Goal: Task Accomplishment & Management: Complete application form

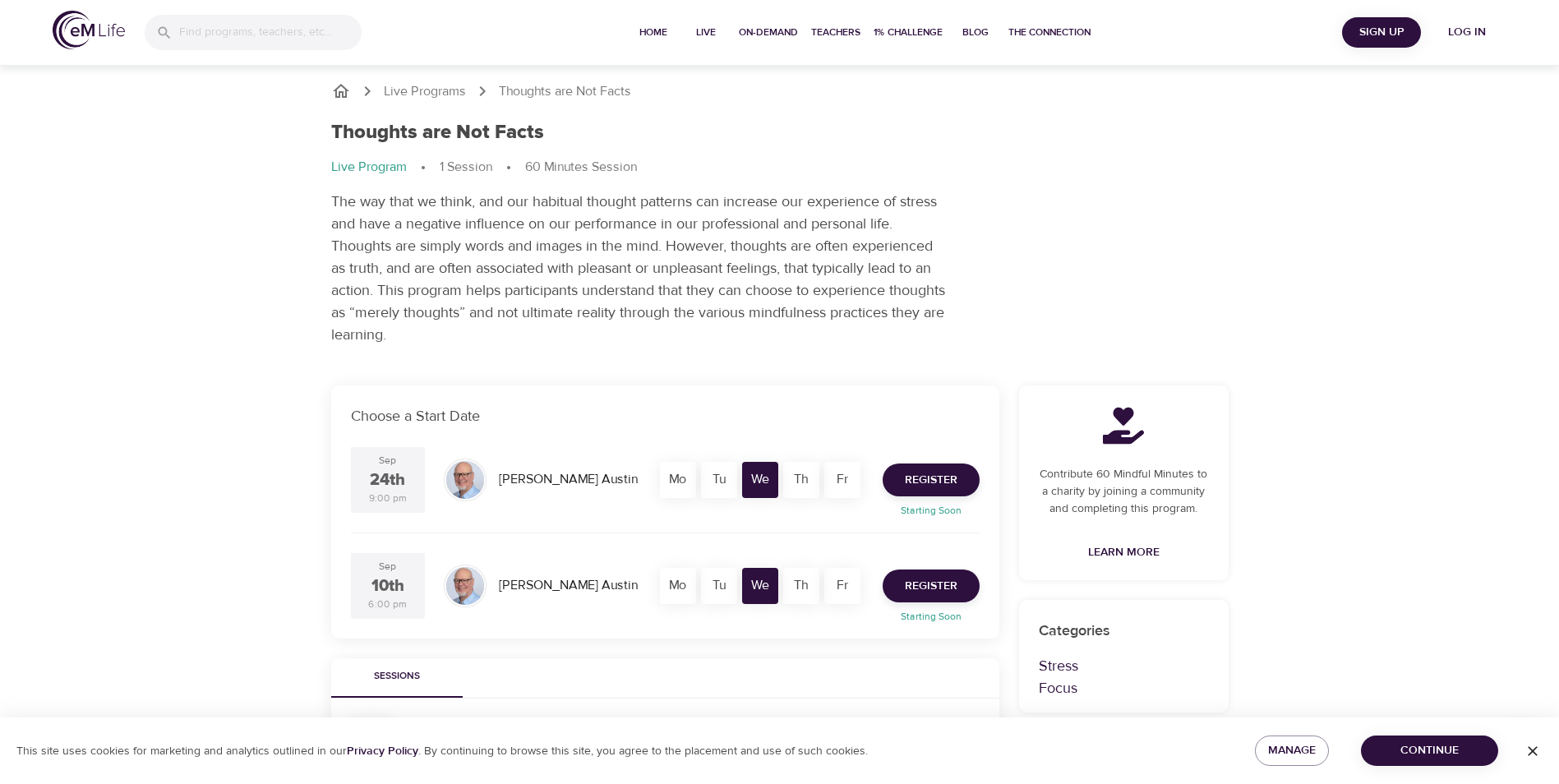
click at [1420, 758] on span "Continue" at bounding box center [1430, 750] width 111 height 20
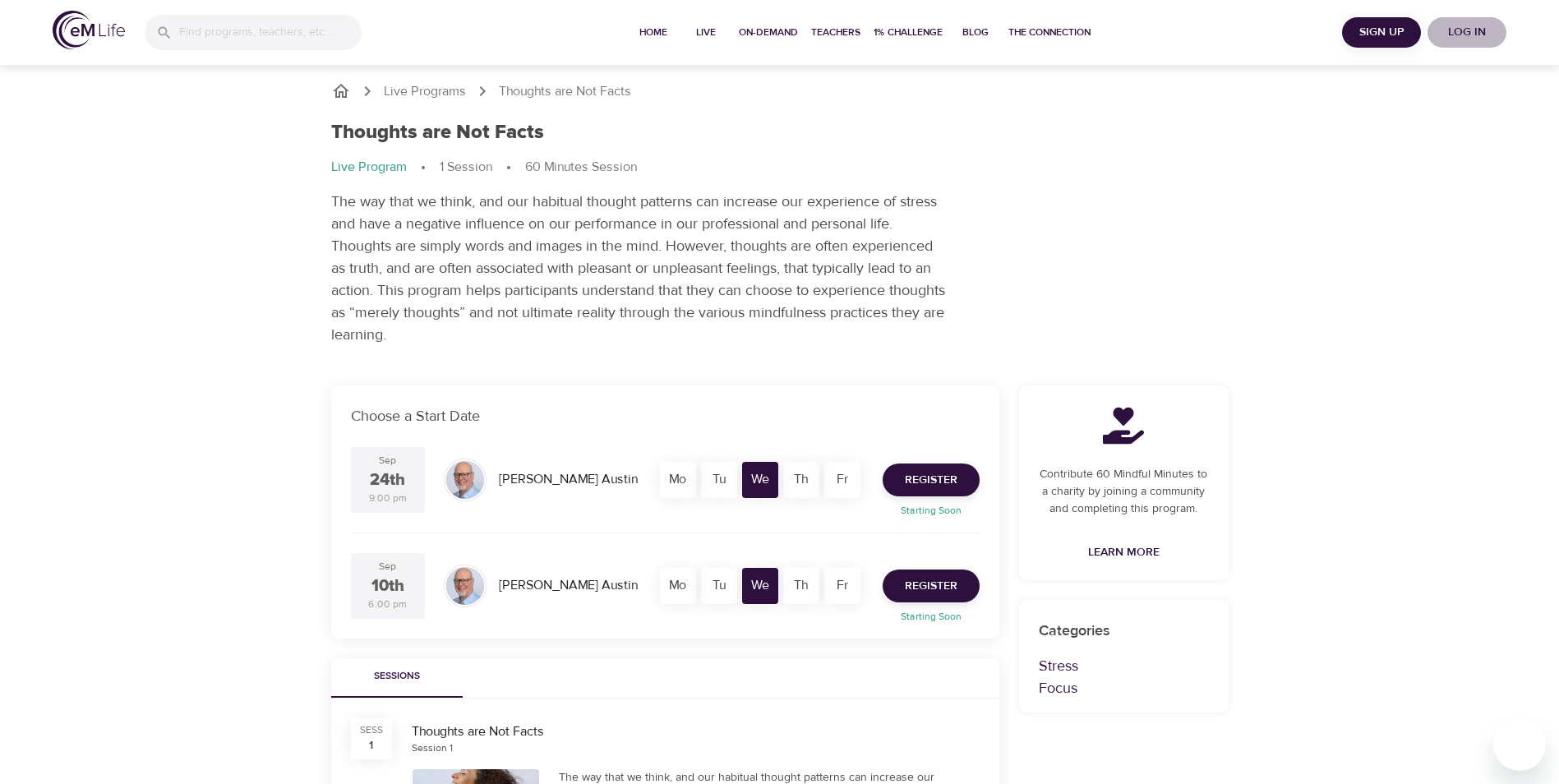
click at [1457, 41] on span "Log in" at bounding box center [1467, 33] width 66 height 20
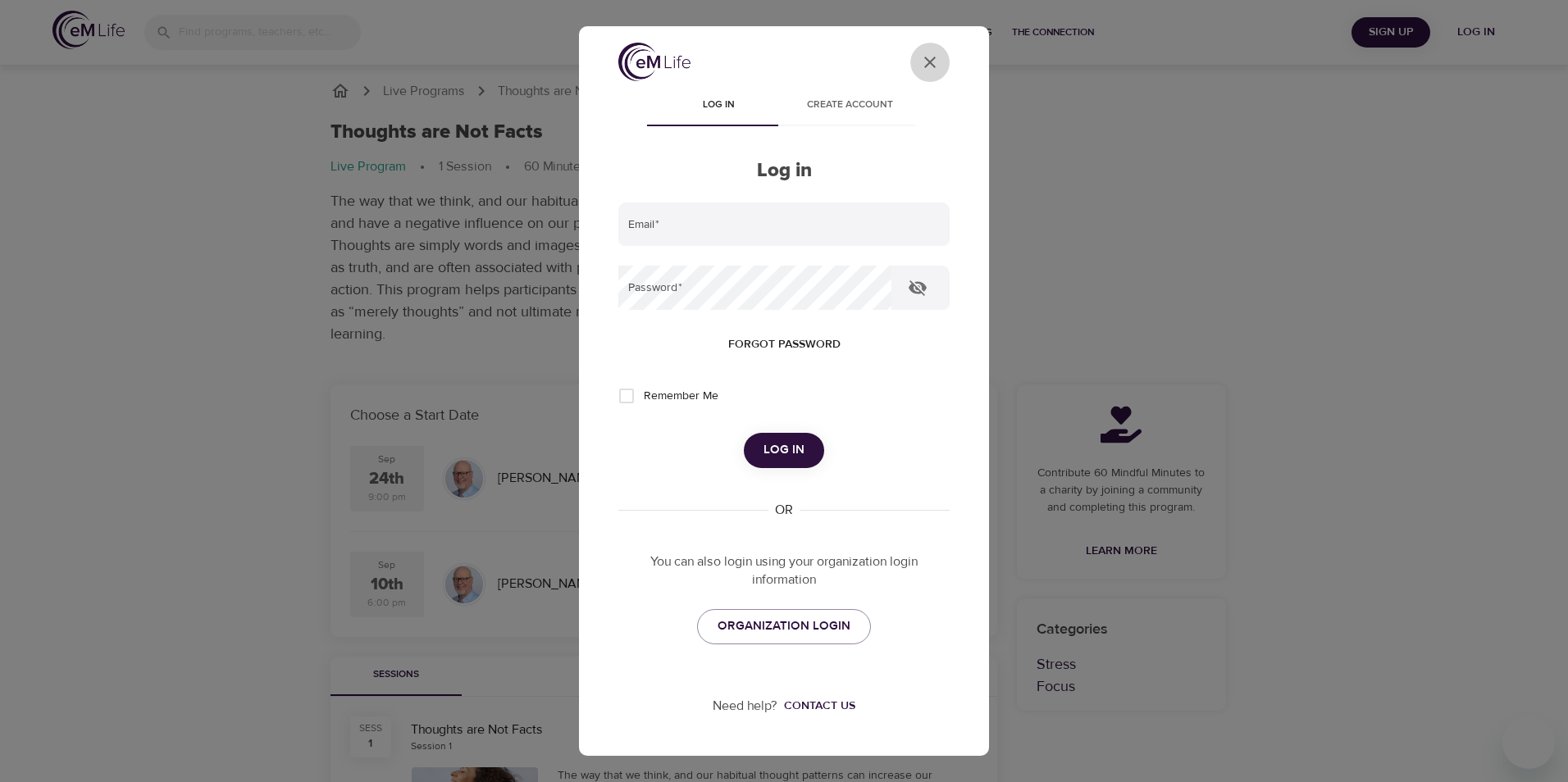
click at [922, 53] on icon "User Profile" at bounding box center [929, 61] width 20 height 20
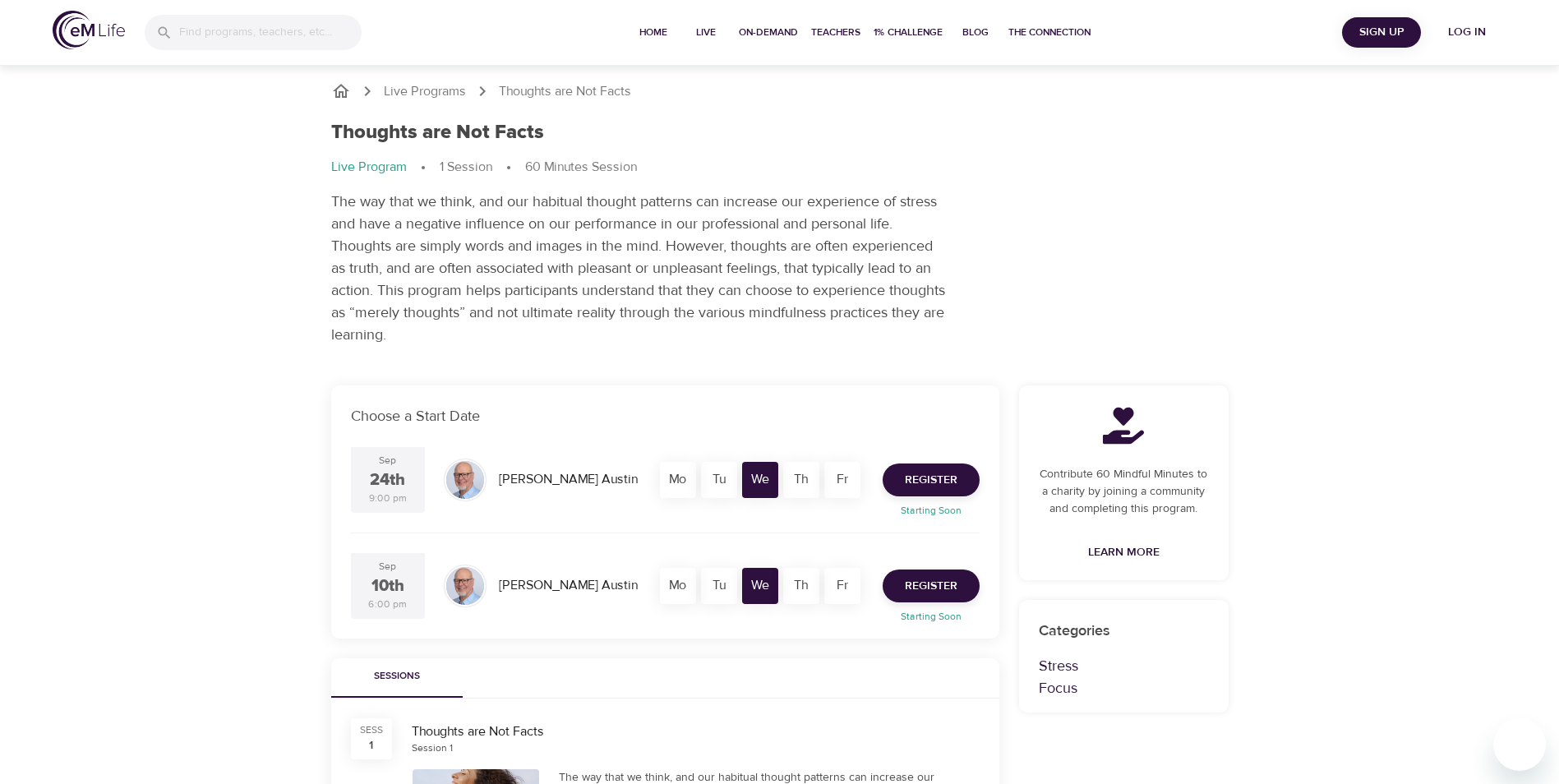
click at [1459, 32] on span "Log in" at bounding box center [1467, 33] width 66 height 20
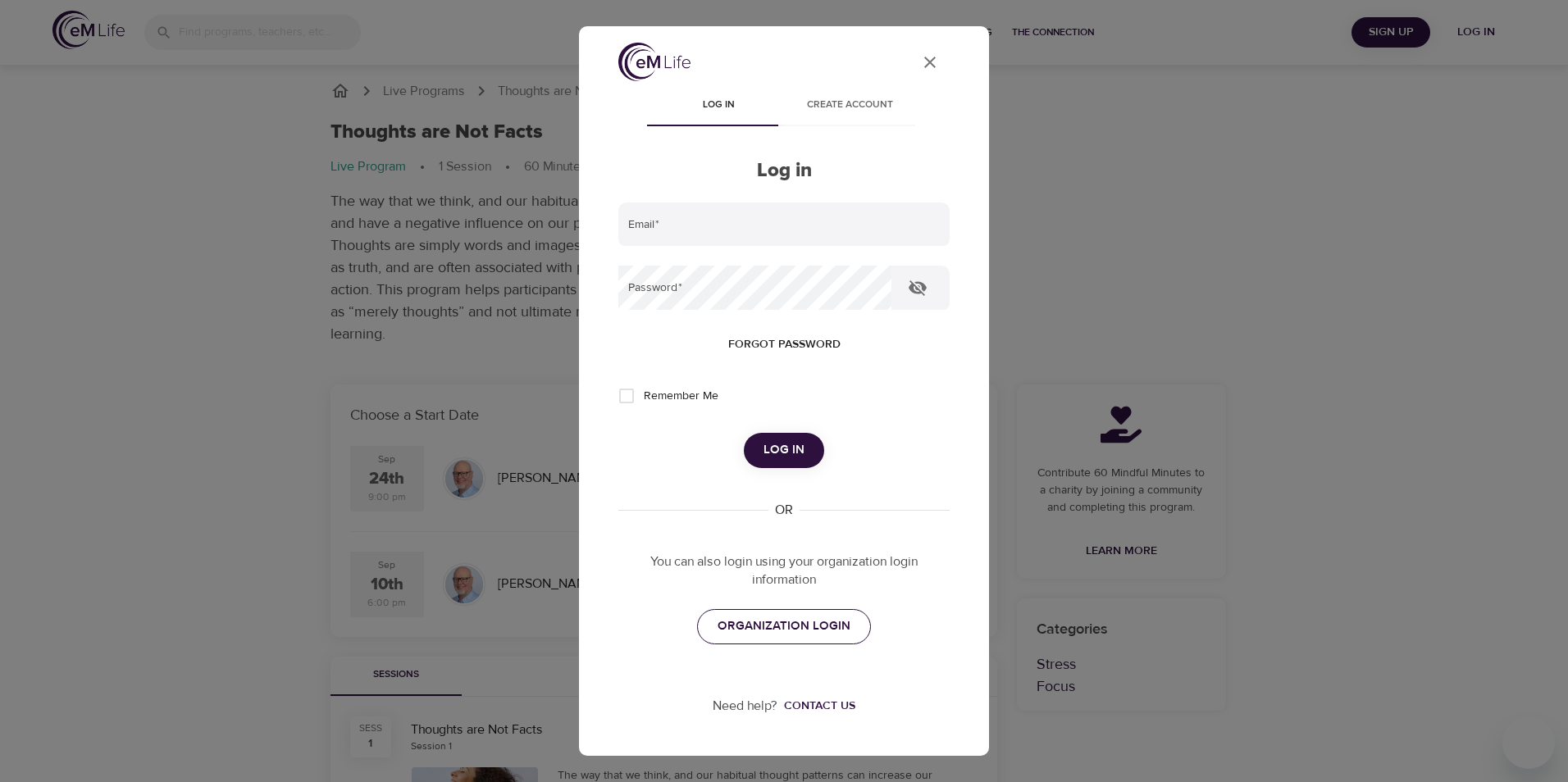
click at [800, 620] on span "ORGANIZATION LOGIN" at bounding box center [783, 626] width 133 height 21
